Goal: Navigation & Orientation: Find specific page/section

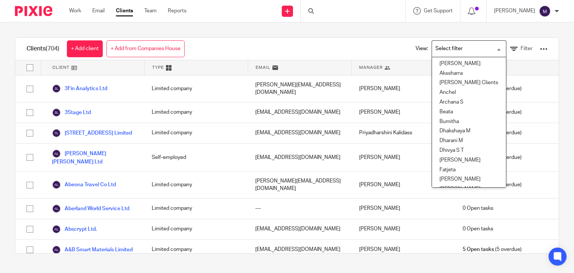
click at [468, 49] on input "Search for option" at bounding box center [467, 48] width 69 height 13
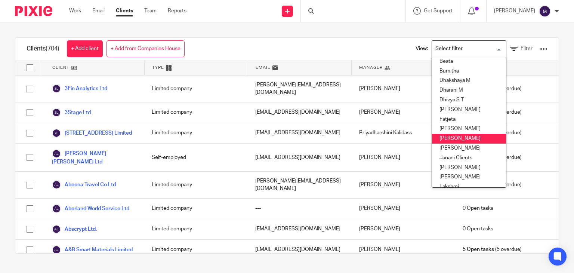
scroll to position [61, 0]
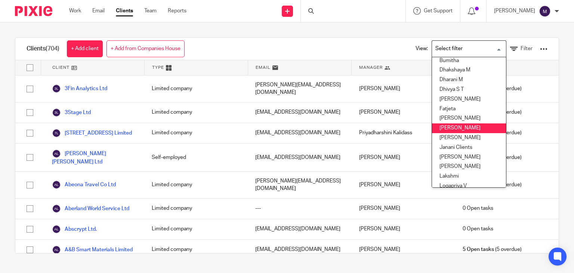
click at [448, 129] on li "[PERSON_NAME]" at bounding box center [469, 128] width 74 height 10
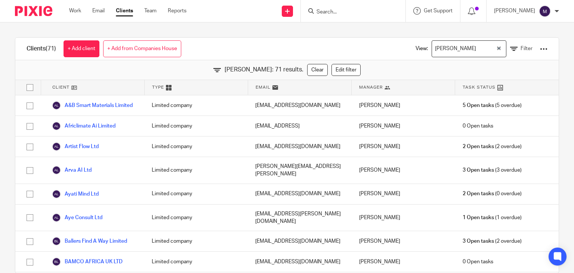
click at [453, 39] on div "View: Hely Patel Loading... Filter" at bounding box center [475, 49] width 143 height 22
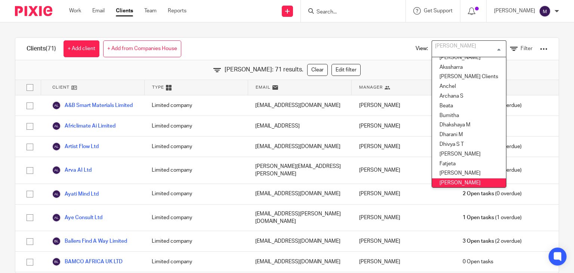
click at [448, 51] on div "[PERSON_NAME]" at bounding box center [467, 48] width 71 height 15
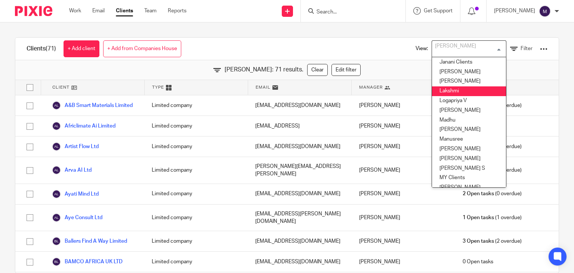
scroll to position [147, 0]
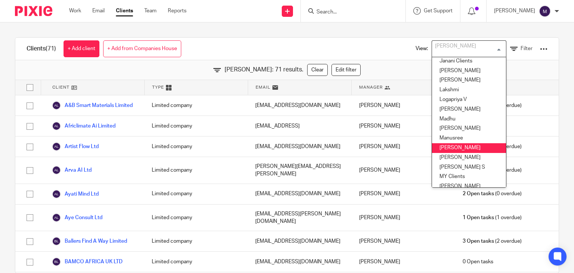
click at [435, 149] on li "Mithun" at bounding box center [469, 148] width 74 height 10
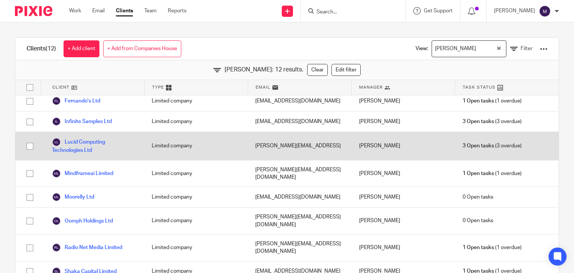
scroll to position [0, 0]
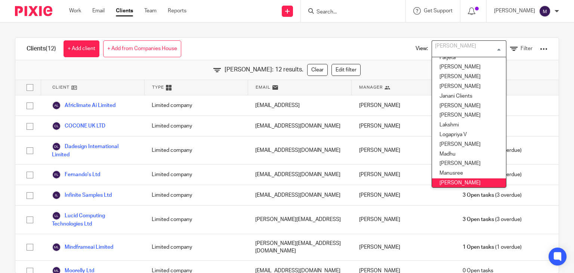
click at [443, 47] on input "Search for option" at bounding box center [467, 48] width 69 height 13
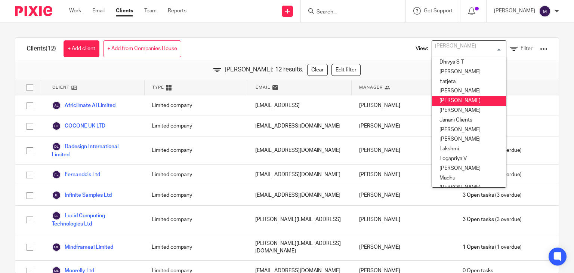
scroll to position [88, 0]
click at [445, 103] on li "[PERSON_NAME]" at bounding box center [469, 101] width 74 height 10
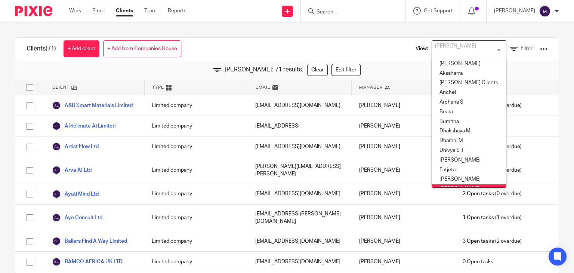
scroll to position [6, 0]
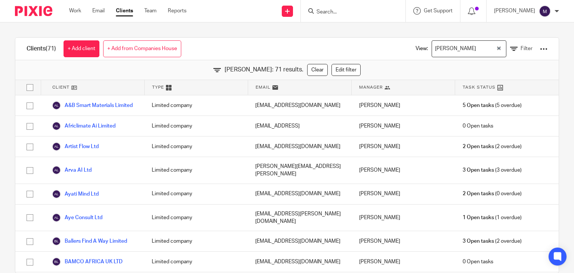
click at [390, 63] on div "Hely Patel: 71 results. Clear Edit filter" at bounding box center [287, 70] width 544 height 20
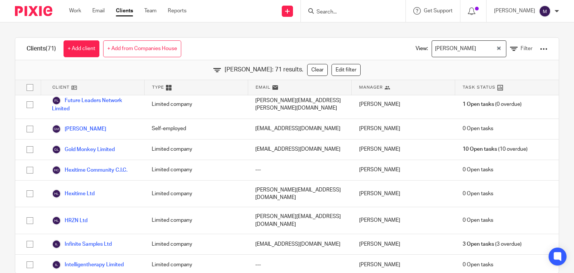
scroll to position [655, 0]
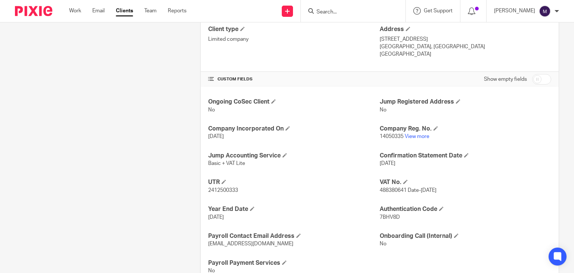
scroll to position [202, 0]
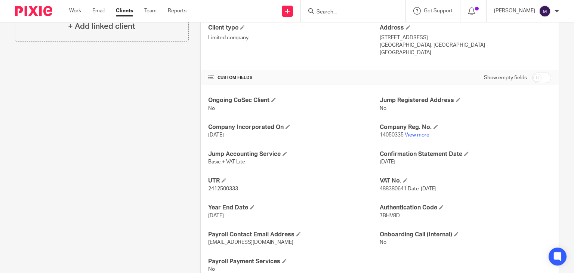
click at [418, 133] on link "View more" at bounding box center [417, 134] width 25 height 5
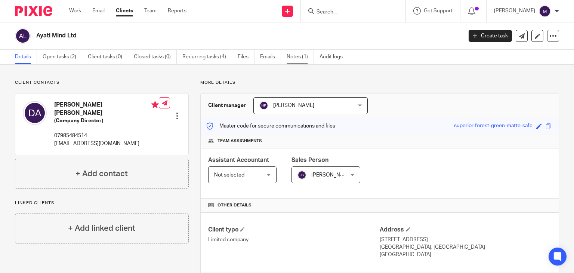
click at [296, 56] on link "Notes (1)" at bounding box center [300, 57] width 27 height 15
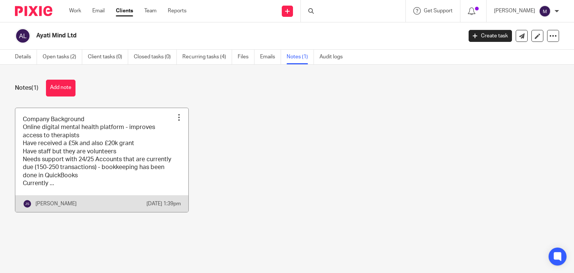
click at [93, 170] on link at bounding box center [101, 160] width 173 height 104
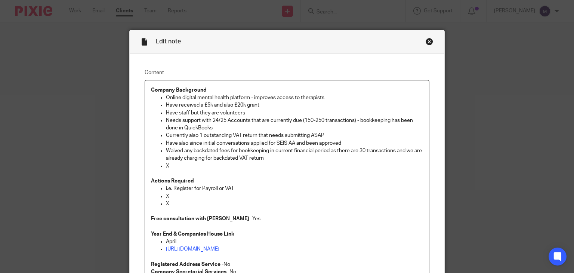
click at [426, 43] on div "Close this dialog window" at bounding box center [429, 41] width 7 height 7
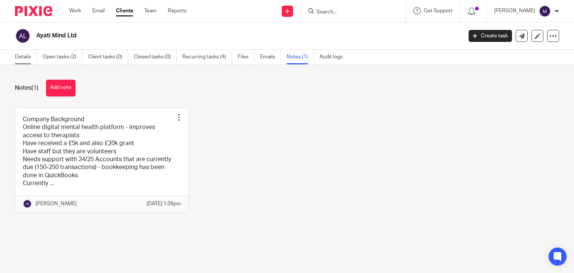
click at [34, 57] on link "Details" at bounding box center [26, 57] width 22 height 15
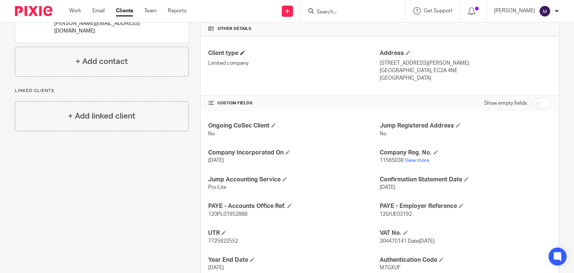
scroll to position [202, 0]
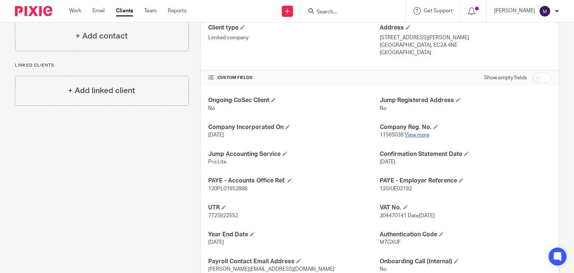
click at [416, 133] on link "View more" at bounding box center [417, 134] width 25 height 5
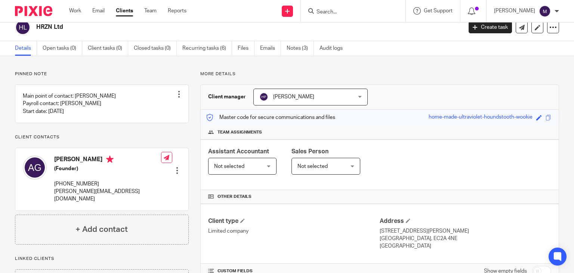
scroll to position [0, 0]
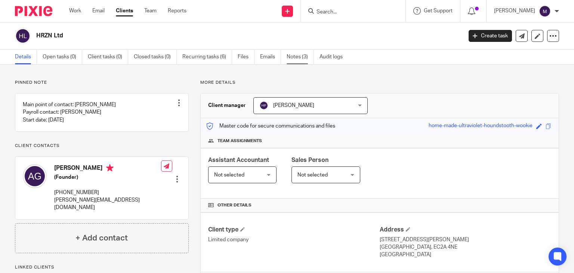
click at [300, 58] on link "Notes (3)" at bounding box center [300, 57] width 27 height 15
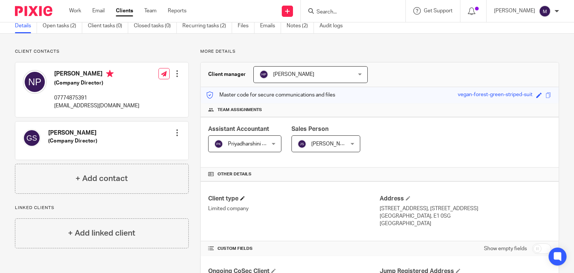
scroll to position [174, 0]
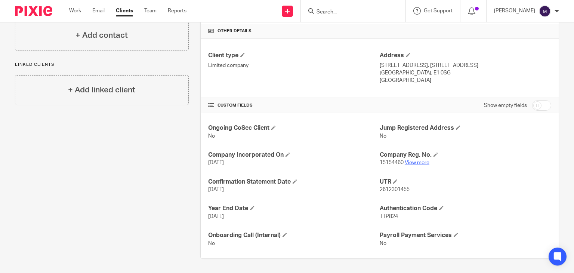
click at [412, 163] on link "View more" at bounding box center [417, 162] width 25 height 5
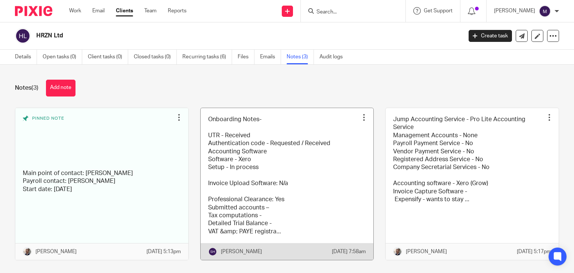
scroll to position [21, 0]
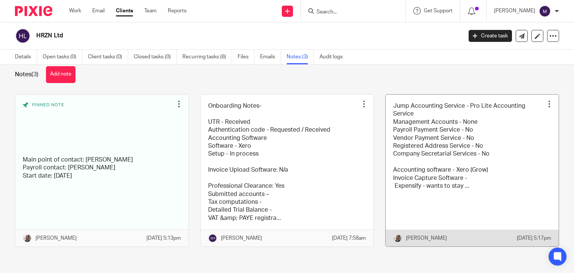
click at [482, 182] on link at bounding box center [472, 171] width 173 height 152
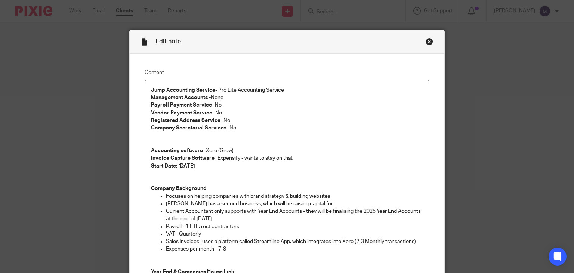
click at [426, 40] on div "Close this dialog window" at bounding box center [429, 41] width 7 height 7
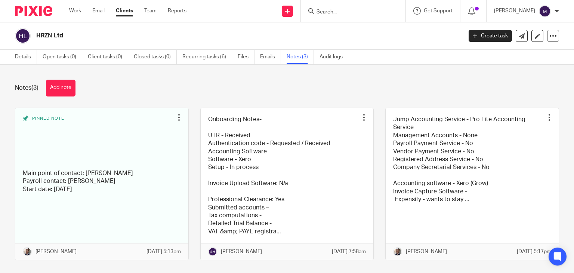
scroll to position [21, 0]
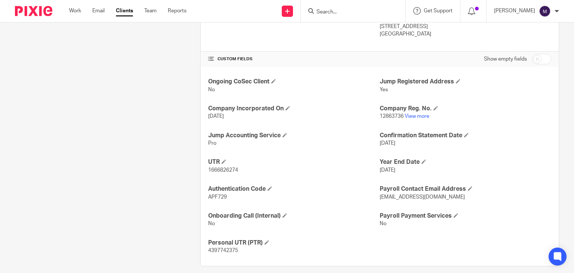
scroll to position [222, 0]
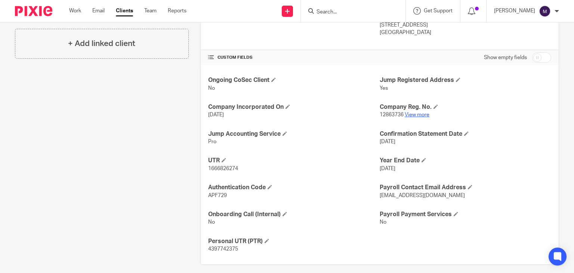
click at [408, 114] on link "View more" at bounding box center [417, 114] width 25 height 5
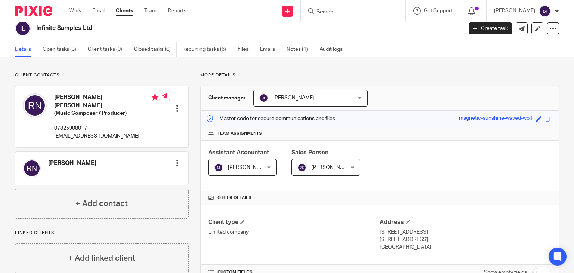
scroll to position [0, 0]
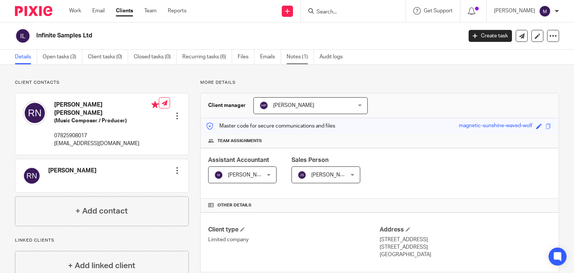
click at [293, 53] on link "Notes (1)" at bounding box center [300, 57] width 27 height 15
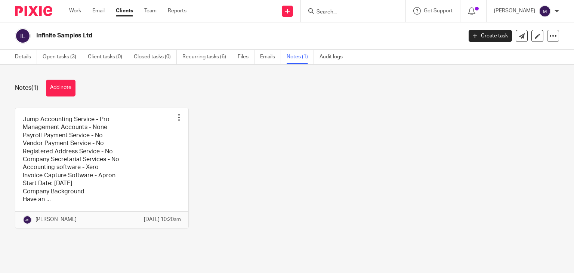
click at [130, 153] on link at bounding box center [101, 168] width 173 height 120
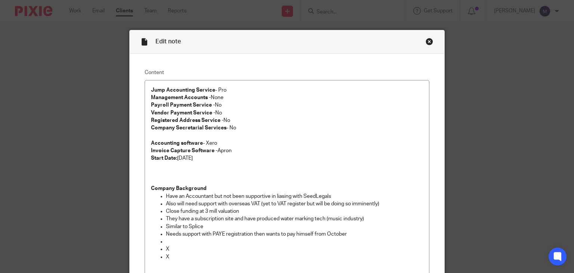
click at [428, 38] on div "Close this dialog window" at bounding box center [429, 41] width 7 height 7
